Goal: Task Accomplishment & Management: Use online tool/utility

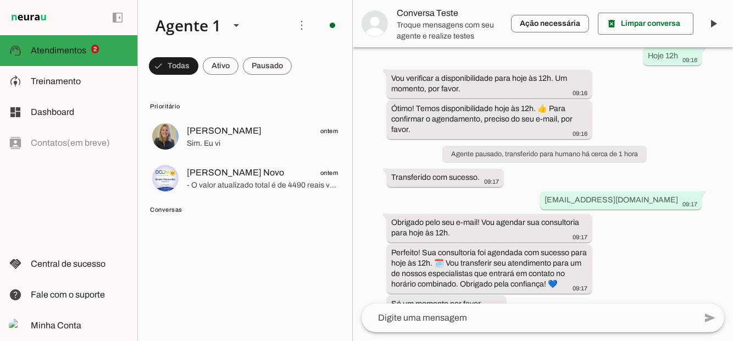
scroll to position [889, 0]
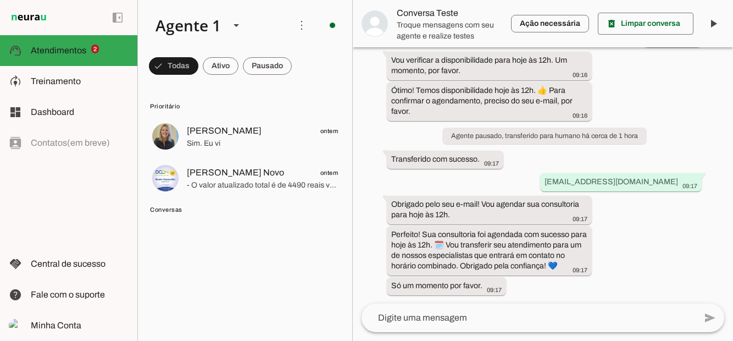
click at [69, 52] on span "Atendimentos" at bounding box center [59, 50] width 56 height 9
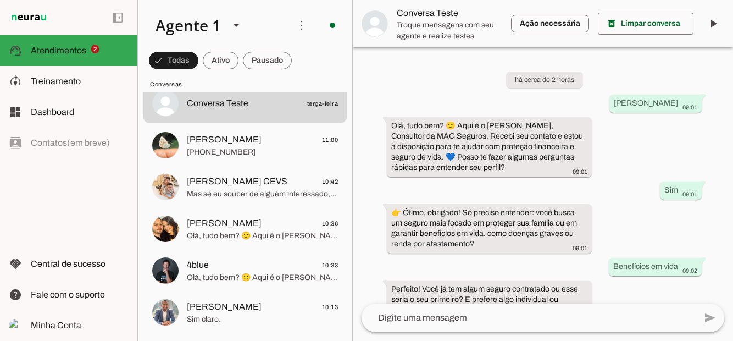
scroll to position [138, 0]
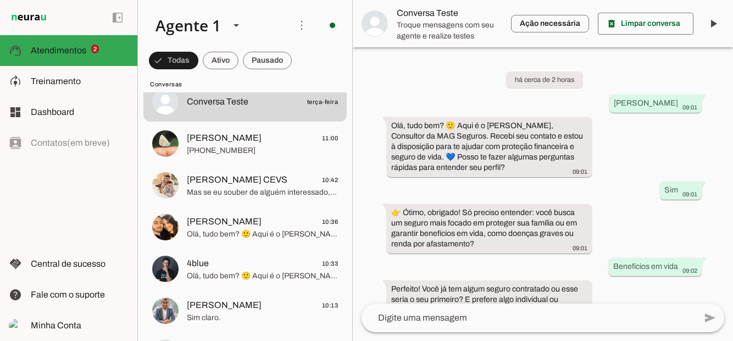
click at [211, 230] on span "Olá, tudo bem? 🙂 Aqui é o [PERSON_NAME], Consultor da MAG Seguros. Recebi seu c…" at bounding box center [262, 234] width 151 height 11
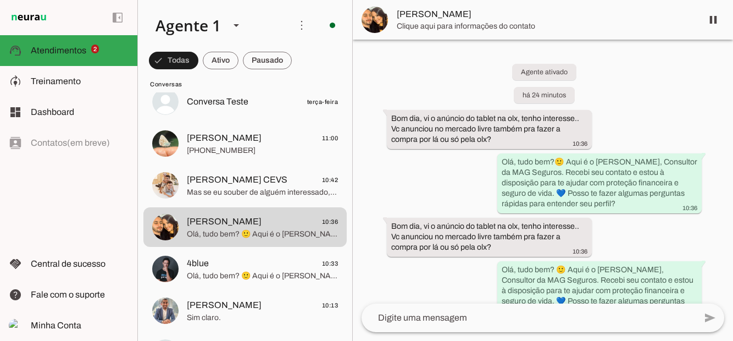
scroll to position [26, 0]
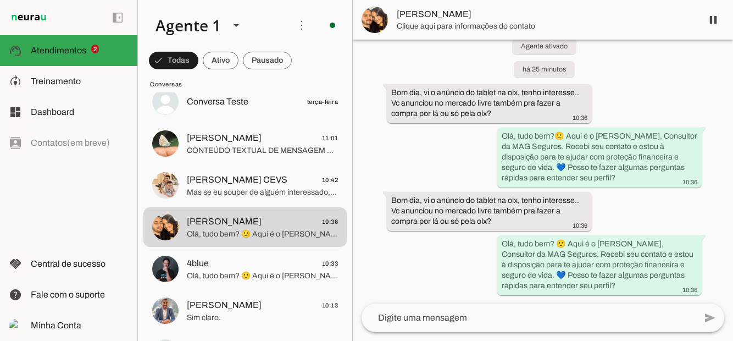
click at [195, 183] on span "[PERSON_NAME] CEVS" at bounding box center [237, 179] width 101 height 13
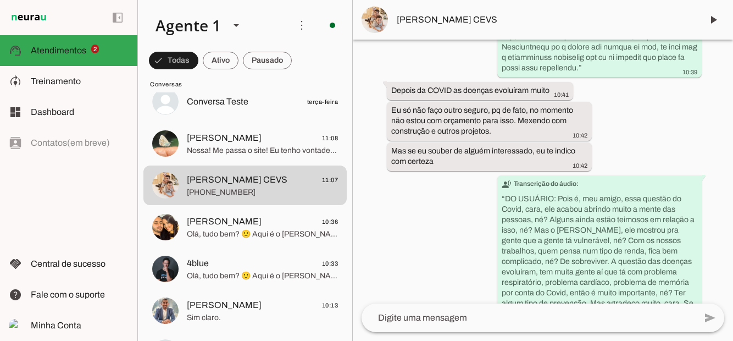
scroll to position [4035, 0]
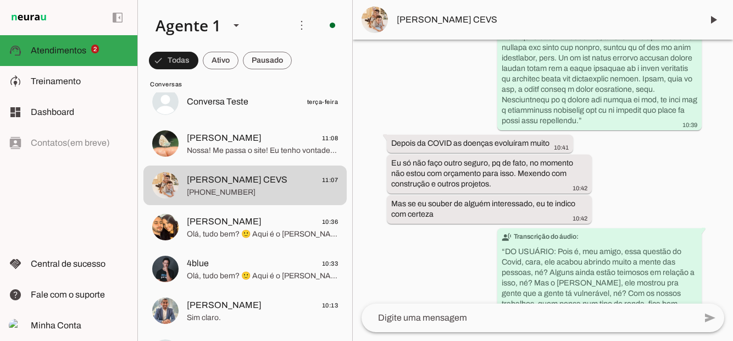
click at [205, 187] on span "[PHONE_NUMBER]" at bounding box center [262, 192] width 151 height 11
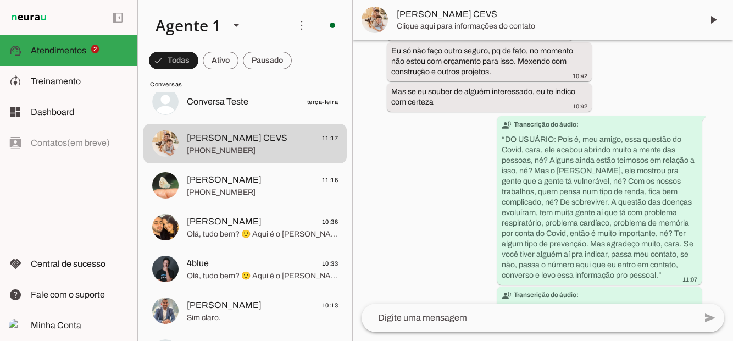
scroll to position [0, 0]
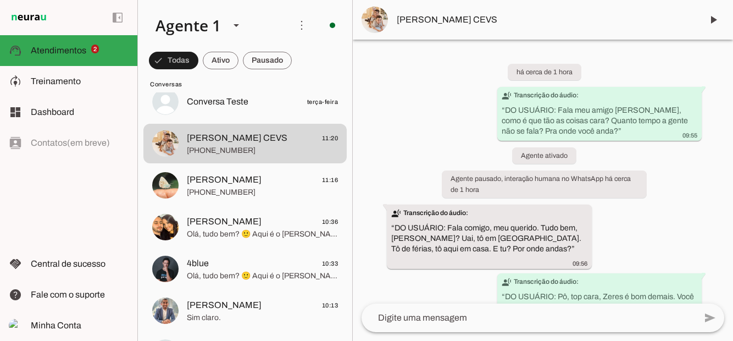
click at [209, 188] on span "[PHONE_NUMBER]" at bounding box center [262, 192] width 151 height 11
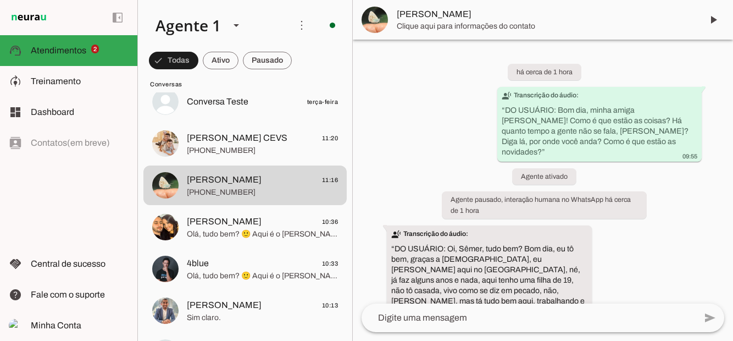
scroll to position [6732, 0]
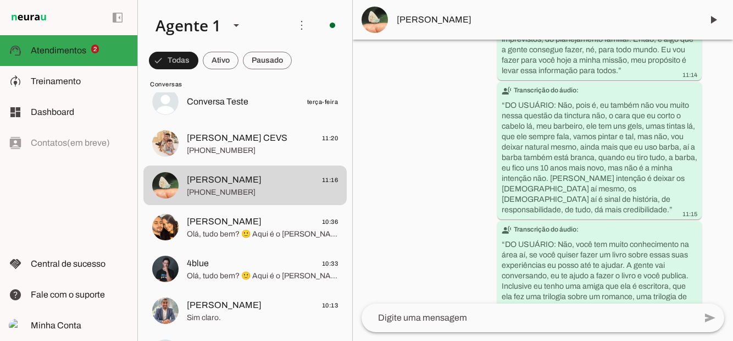
click at [208, 221] on span "[PERSON_NAME]" at bounding box center [224, 221] width 75 height 13
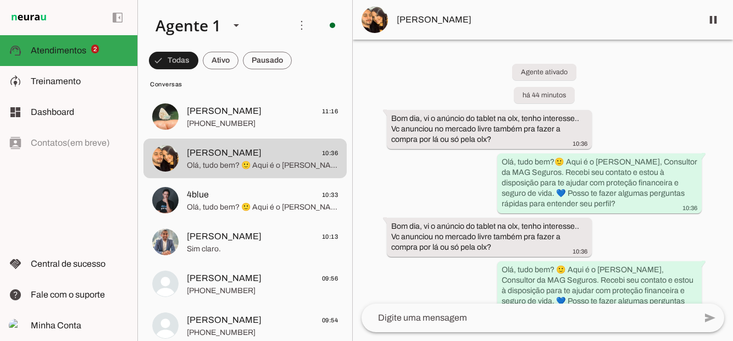
scroll to position [218, 0]
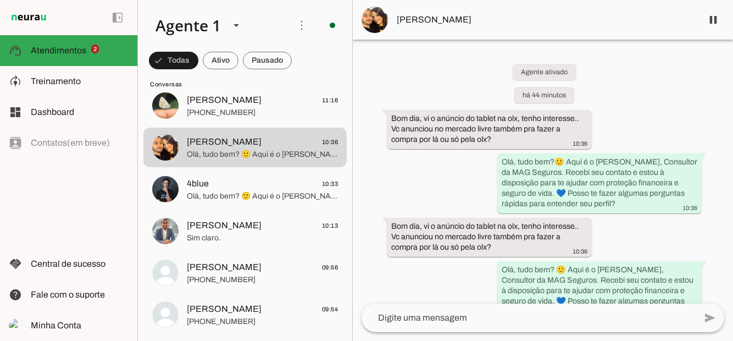
click at [203, 183] on span "4blue" at bounding box center [198, 183] width 22 height 13
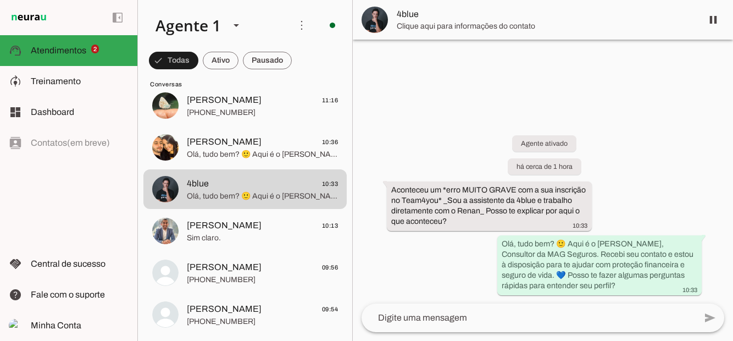
click at [198, 229] on span "[PERSON_NAME]" at bounding box center [224, 225] width 75 height 13
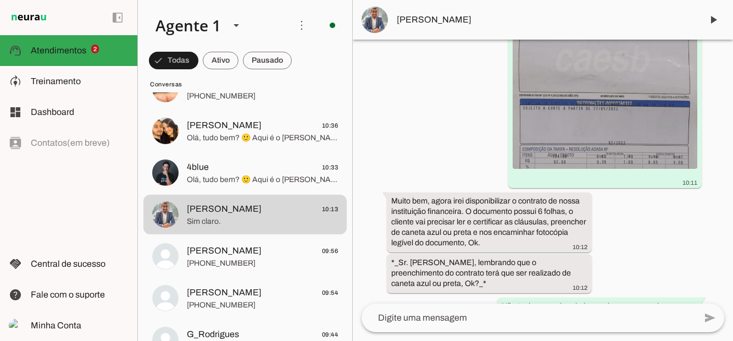
scroll to position [241, 0]
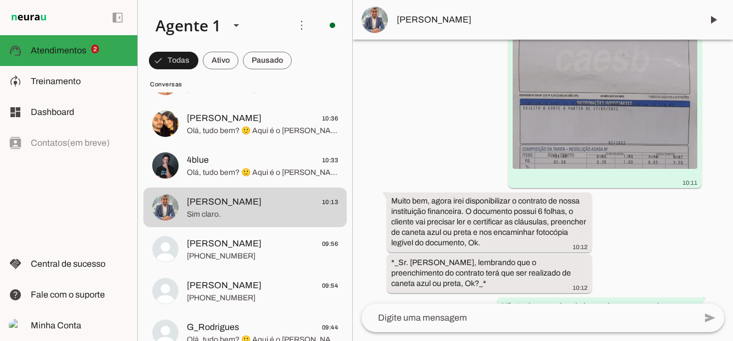
click at [212, 253] on span "[PHONE_NUMBER]" at bounding box center [262, 256] width 151 height 11
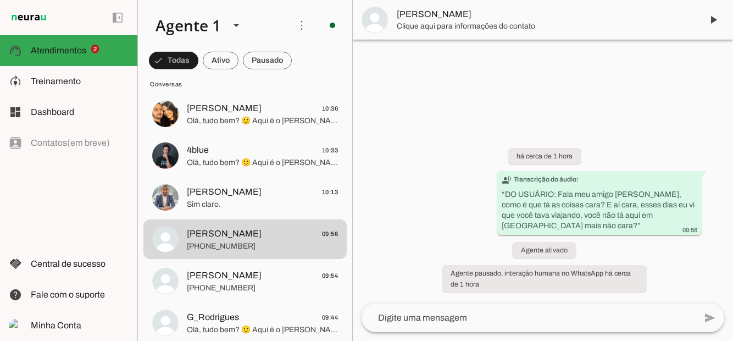
scroll to position [255, 0]
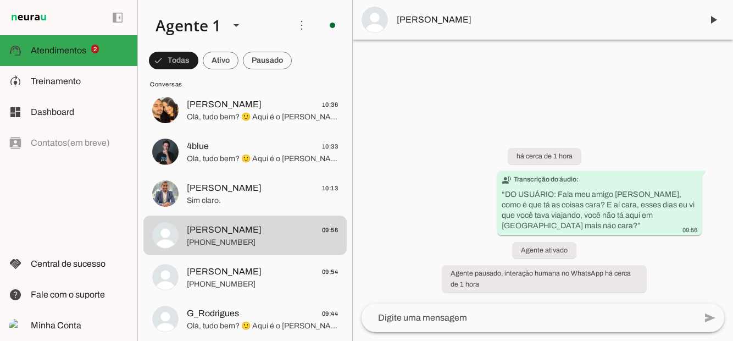
click at [197, 282] on span "[PHONE_NUMBER]" at bounding box center [262, 284] width 151 height 11
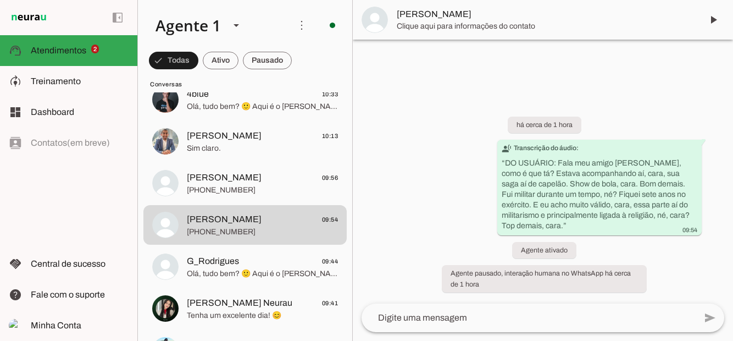
scroll to position [309, 0]
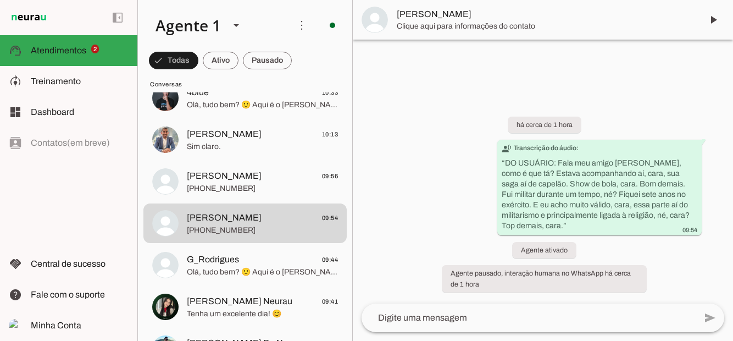
click at [207, 270] on span "Olá, tudo bem? 🙂 Aqui é o [PERSON_NAME], Consultor da MAG Seguros. Recebi seu c…" at bounding box center [262, 272] width 151 height 11
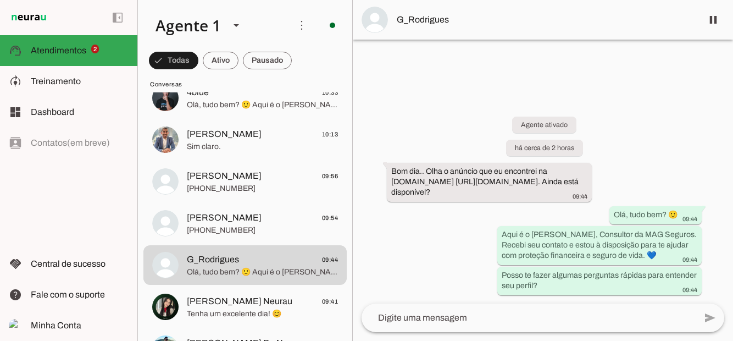
click at [202, 308] on span "Tenha um excelente dia! 😊" at bounding box center [262, 313] width 151 height 11
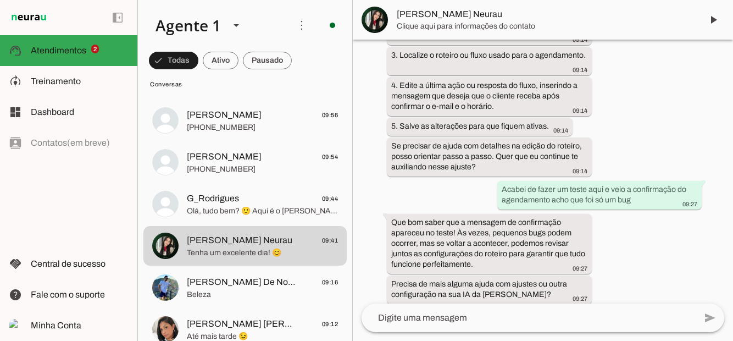
scroll to position [371, 0]
click at [201, 294] on span "Beleza" at bounding box center [262, 294] width 151 height 11
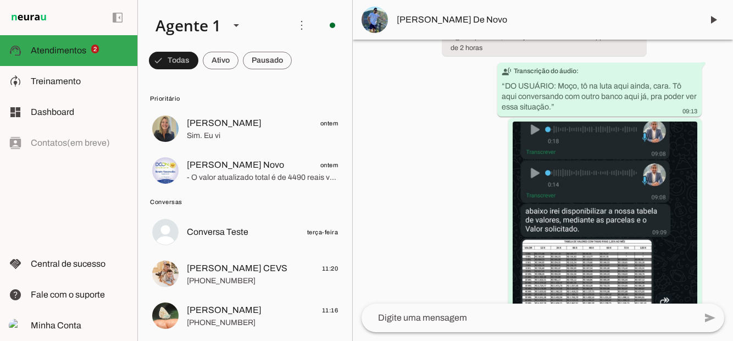
scroll to position [9, 0]
click at [213, 312] on span "[PERSON_NAME]" at bounding box center [224, 308] width 75 height 13
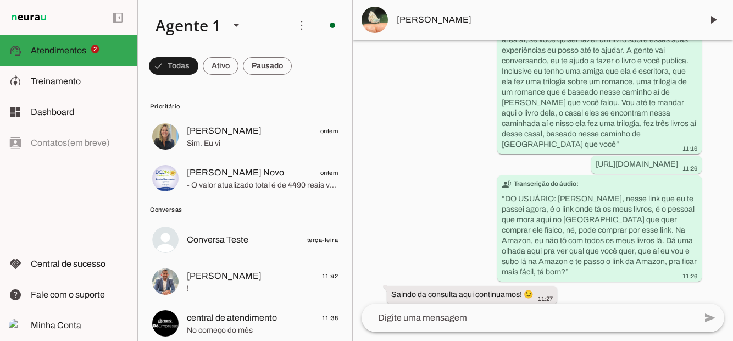
scroll to position [93, 0]
